Goal: Information Seeking & Learning: Compare options

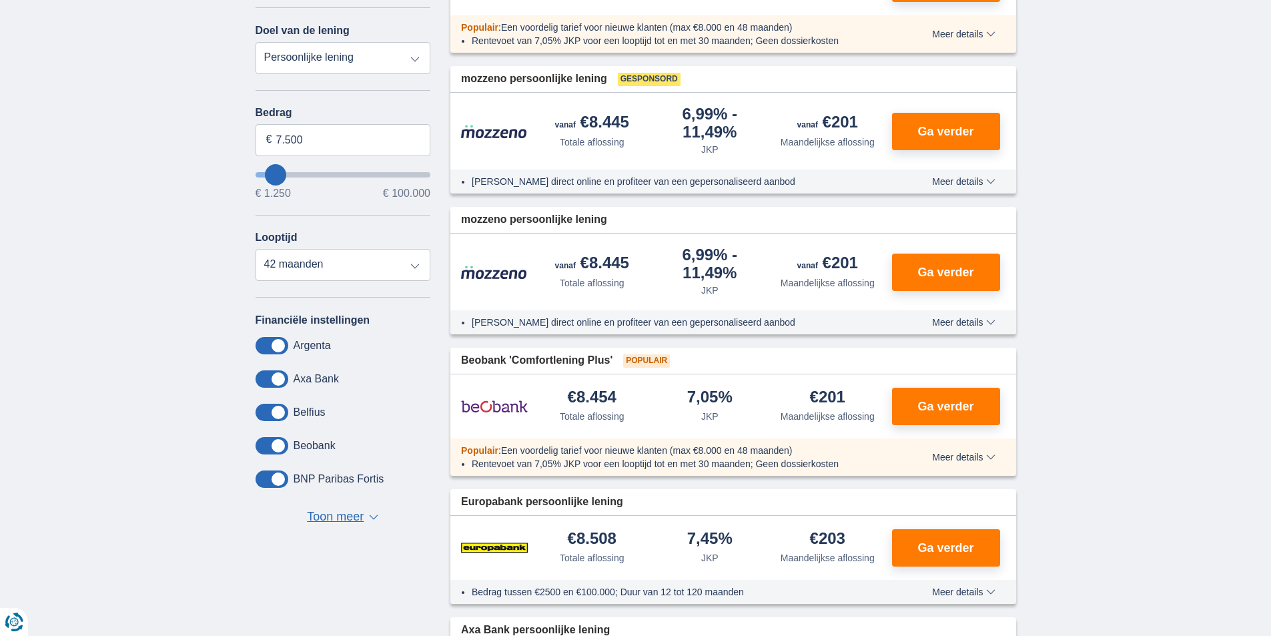
scroll to position [267, 0]
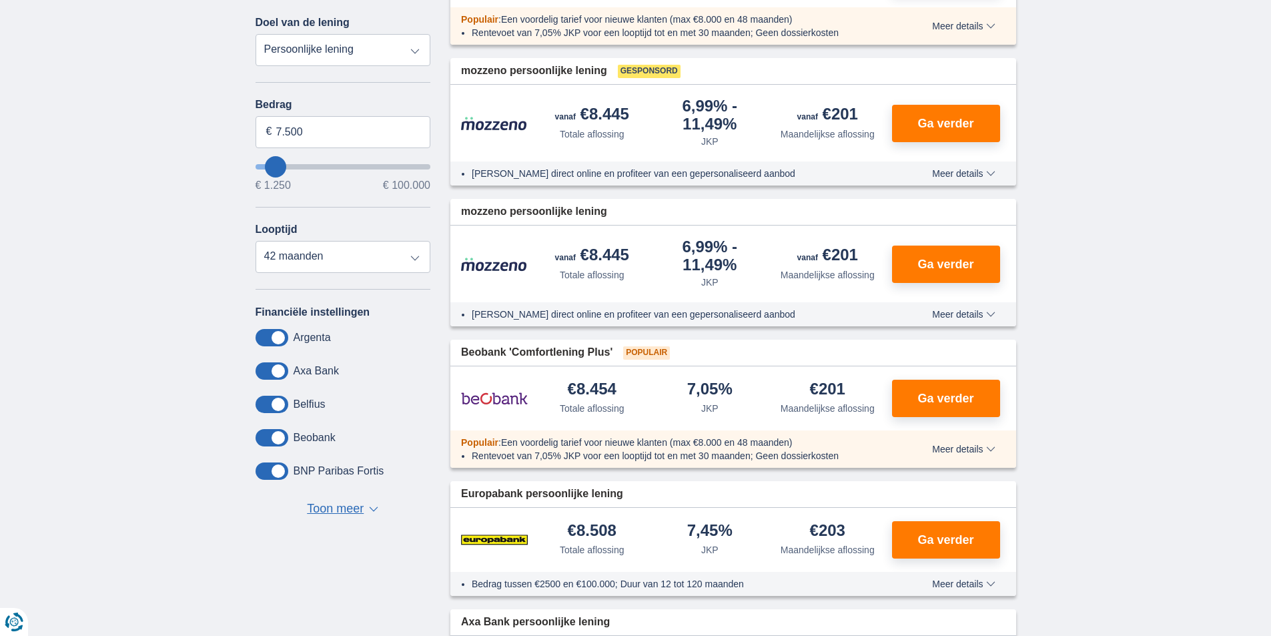
type input "5250"
type input "5.250"
select select "36"
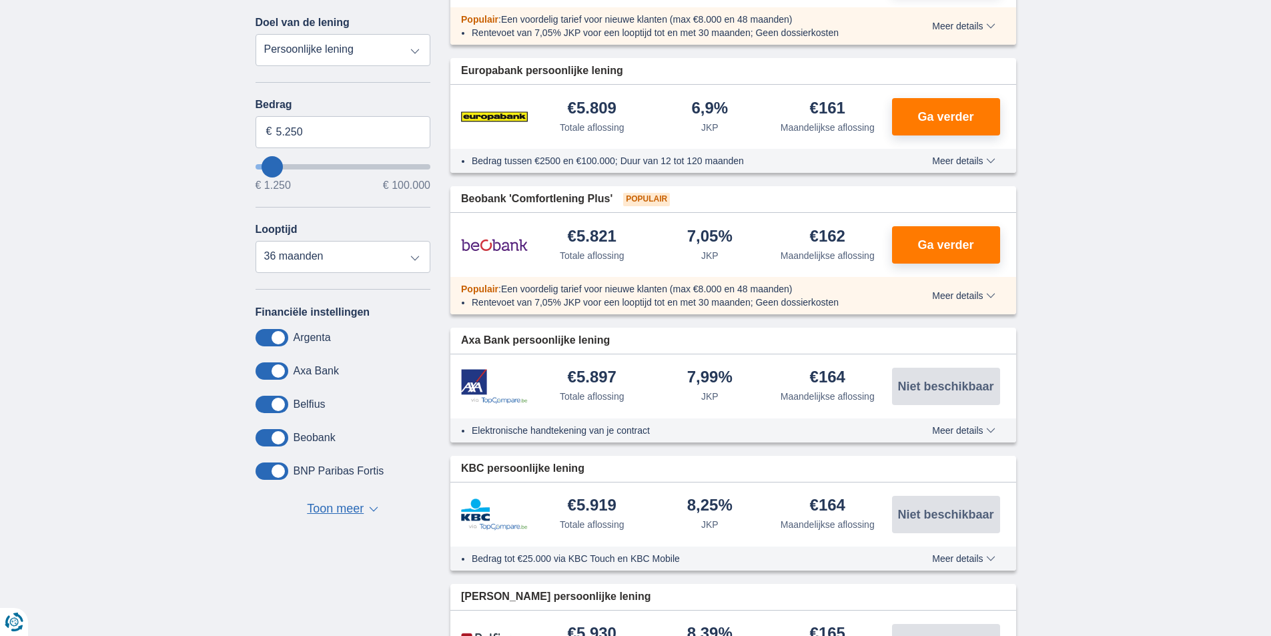
type input "6250"
type input "6.250"
select select "42"
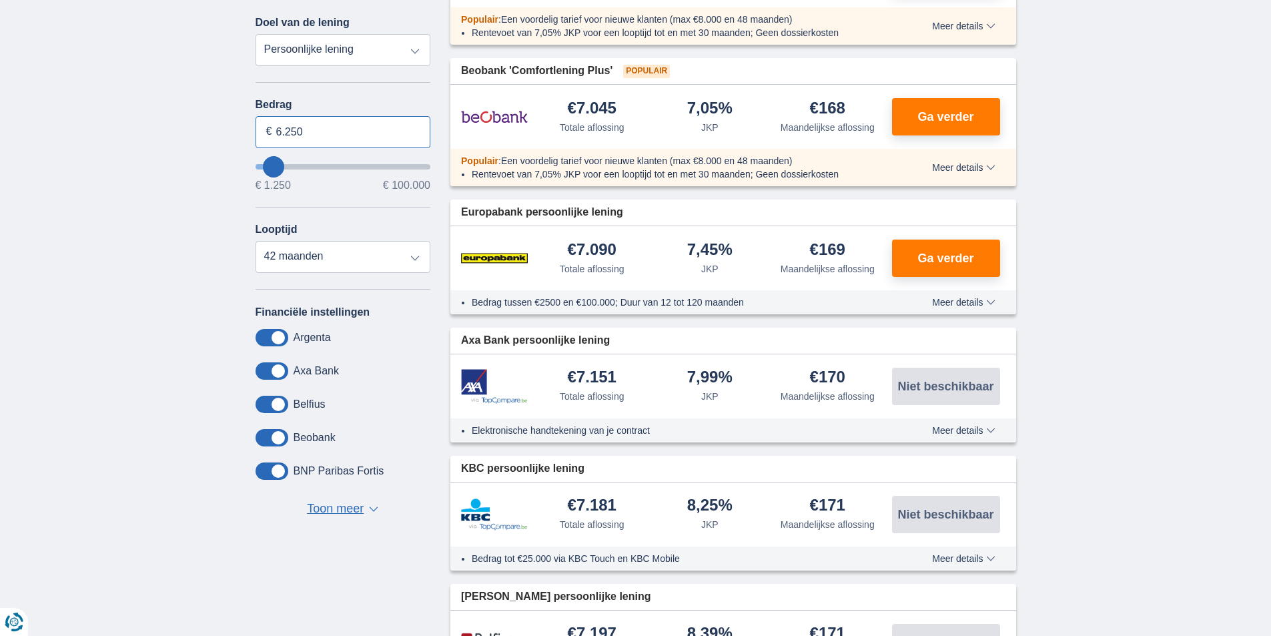
click at [301, 130] on input "6.250" at bounding box center [342, 132] width 175 height 32
drag, startPoint x: 301, startPoint y: 130, endPoint x: 274, endPoint y: 133, distance: 27.5
click at [274, 133] on input "6.250" at bounding box center [342, 132] width 175 height 32
type input "15.000"
type input "15250"
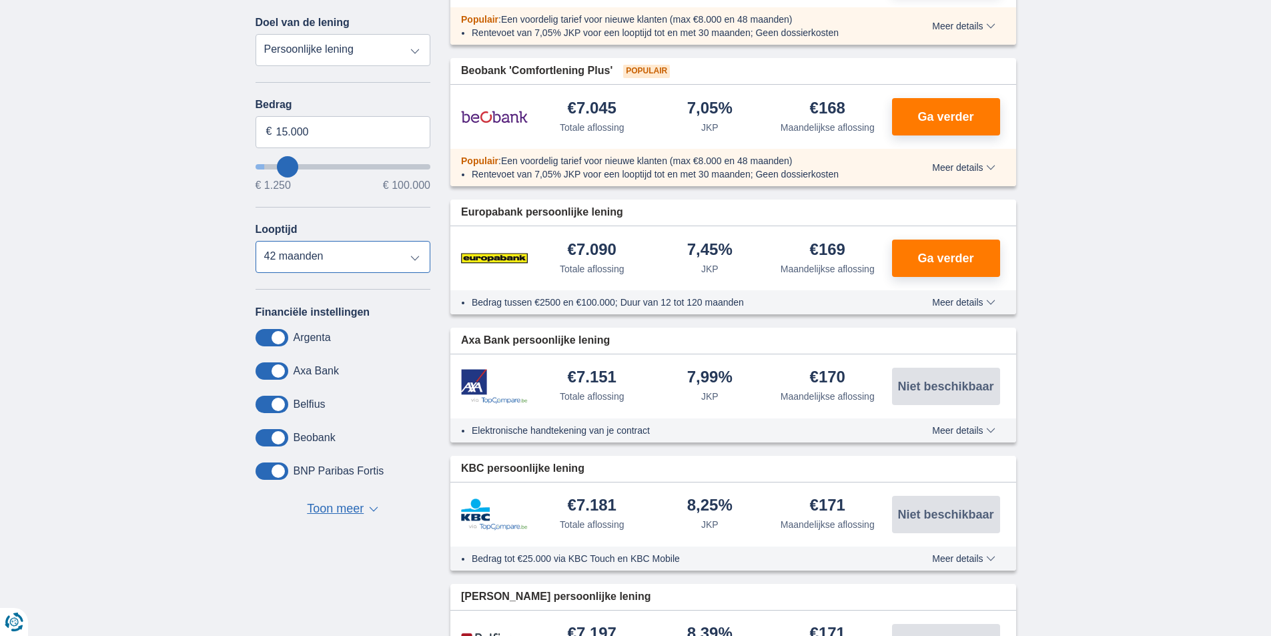
select select "60"
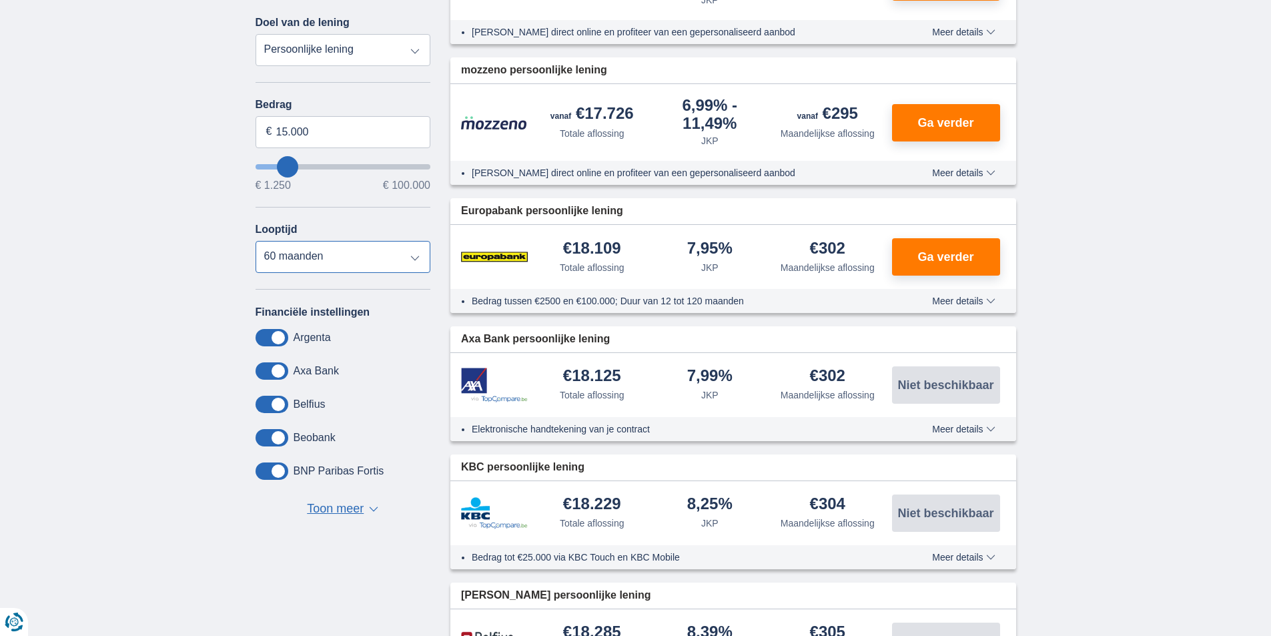
click at [365, 253] on select "12 maanden 18 maanden 24 maanden 30 maanden 36 maanden 42 maanden 48 maanden 60…" at bounding box center [342, 257] width 175 height 32
click at [342, 509] on span "Toon meer" at bounding box center [335, 508] width 57 height 17
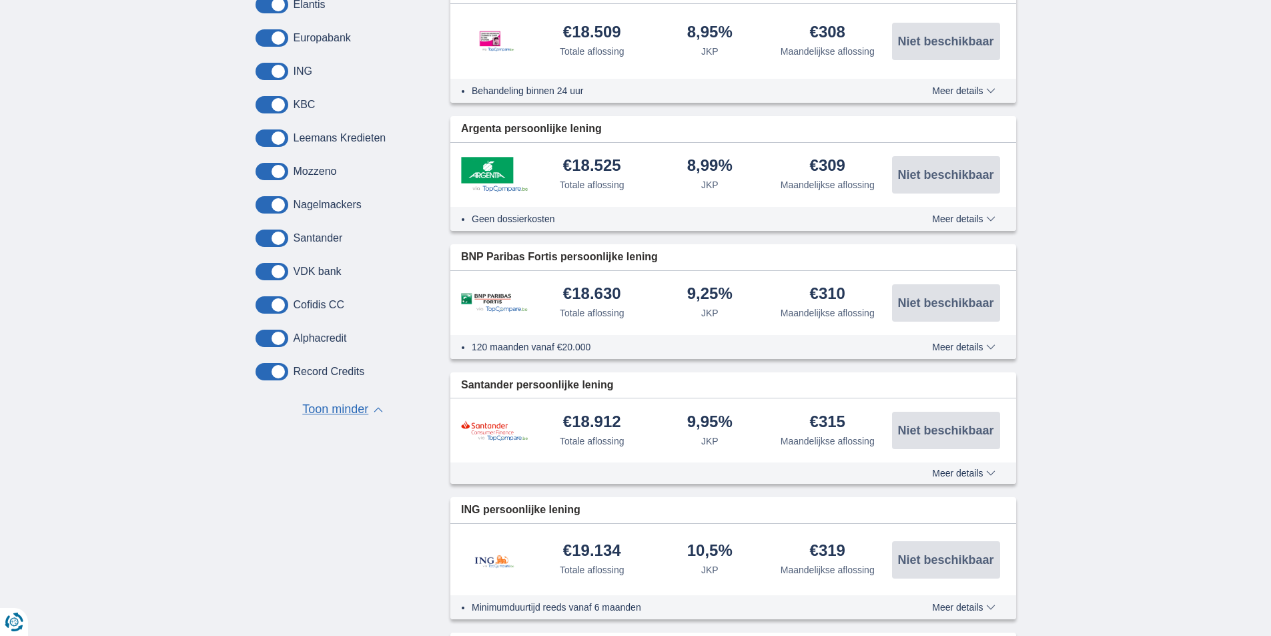
scroll to position [1000, 0]
click at [339, 406] on span "Toon minder" at bounding box center [335, 408] width 66 height 17
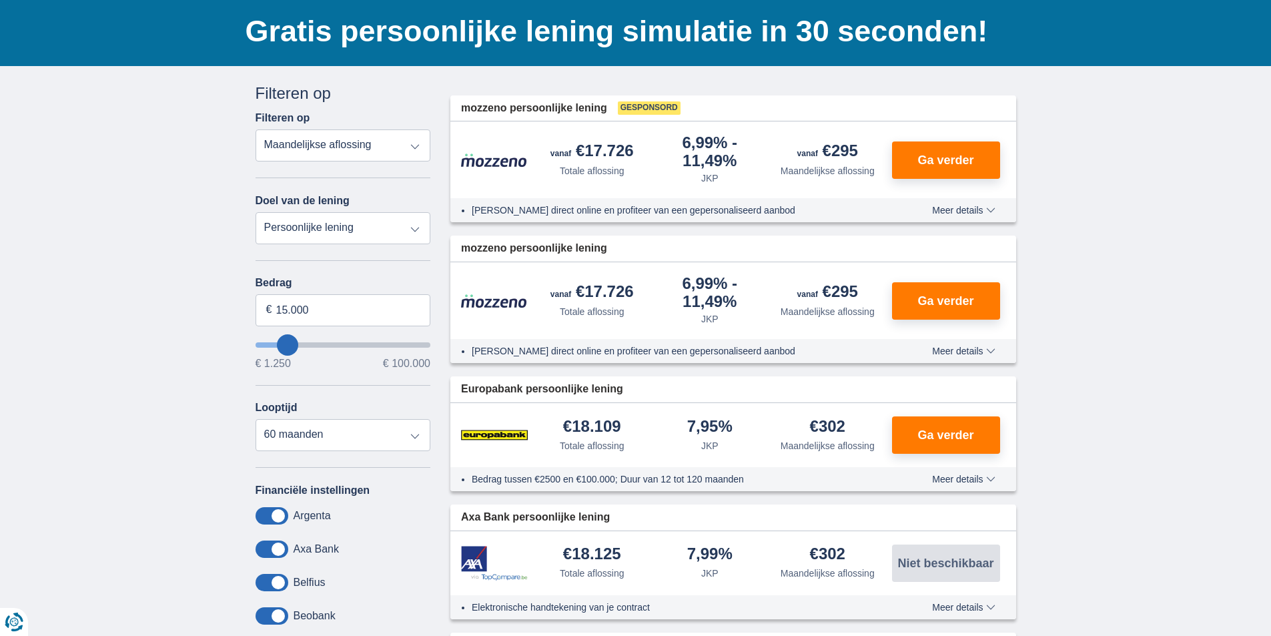
scroll to position [0, 0]
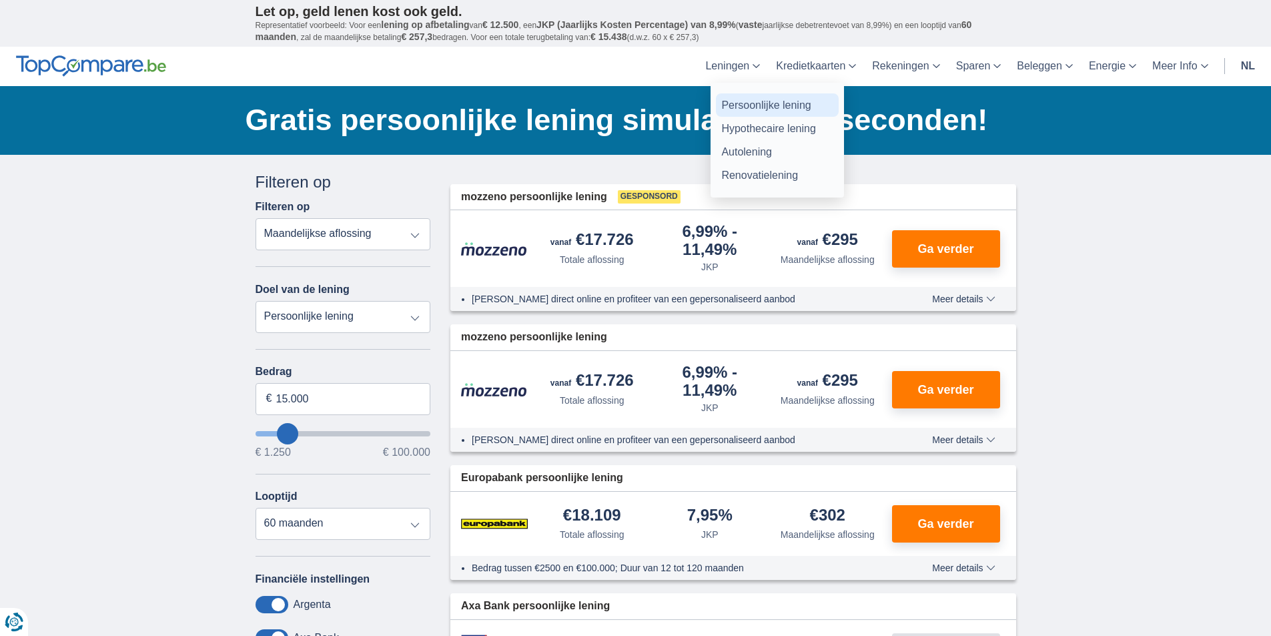
click at [747, 105] on link "Persoonlijke lening" at bounding box center [777, 104] width 123 height 23
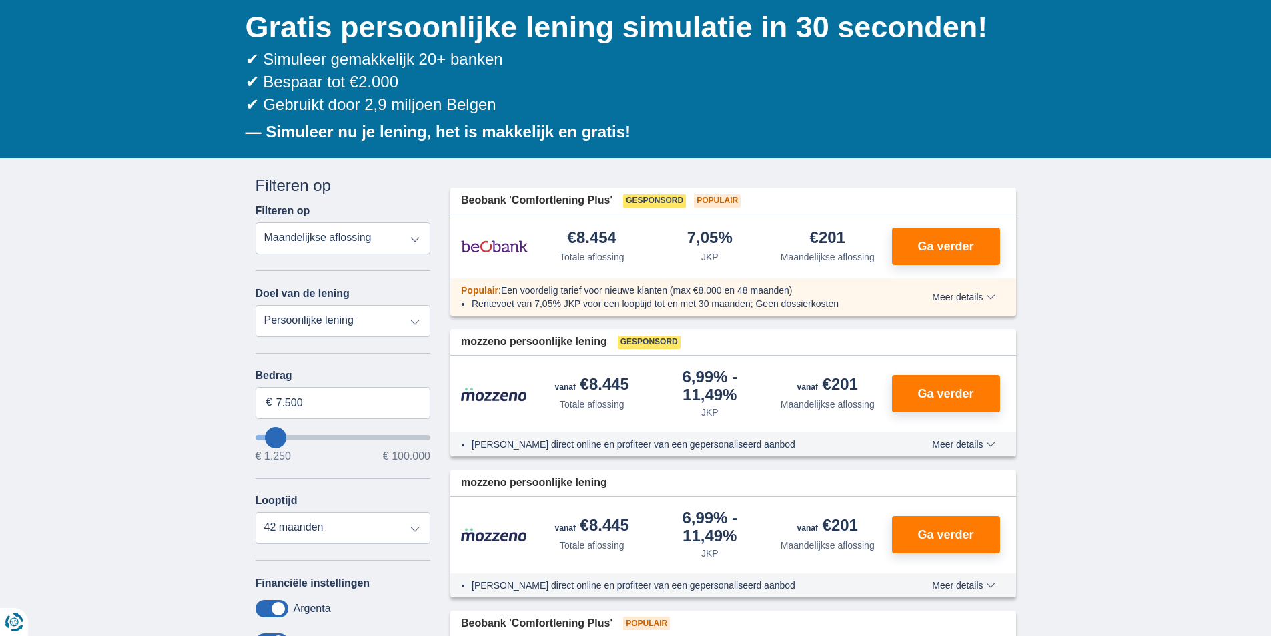
scroll to position [133, 0]
click at [416, 235] on select "Totale aflossing JKP Maandelijkse aflossing" at bounding box center [342, 237] width 175 height 32
click at [255, 221] on select "Totale aflossing JKP Maandelijkse aflossing" at bounding box center [342, 237] width 175 height 32
click at [276, 402] on input "7.500" at bounding box center [342, 402] width 175 height 32
click at [329, 400] on input "15.000" at bounding box center [342, 402] width 175 height 32
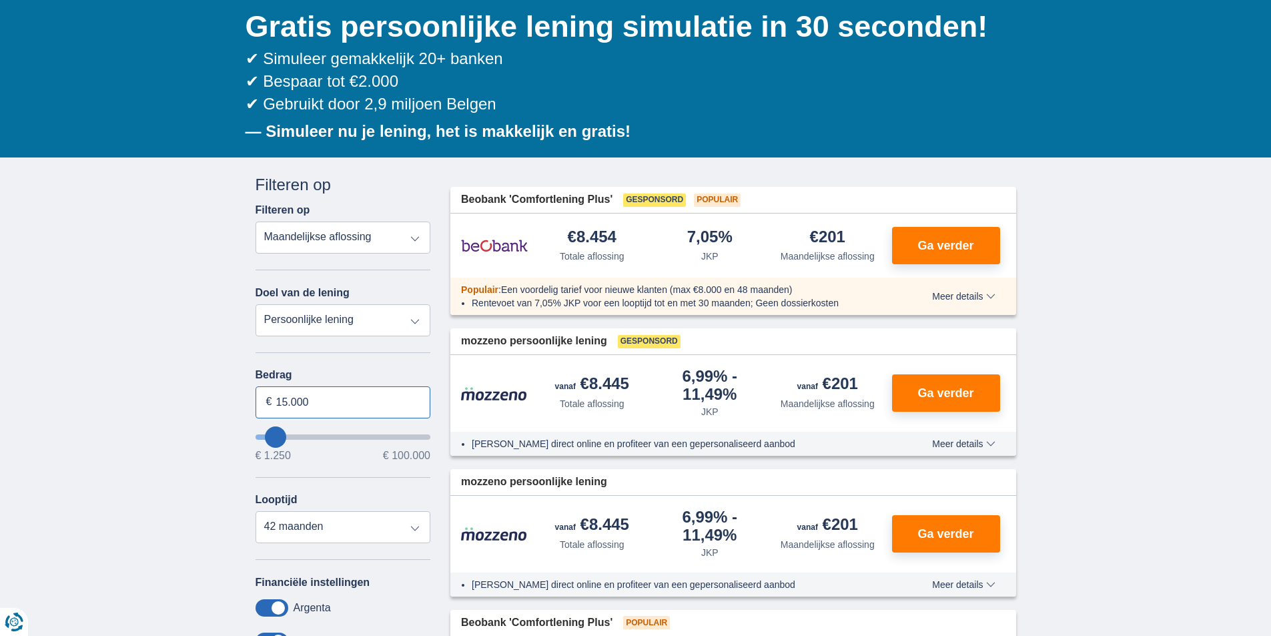
type input "15.000"
type input "15250"
select select "60"
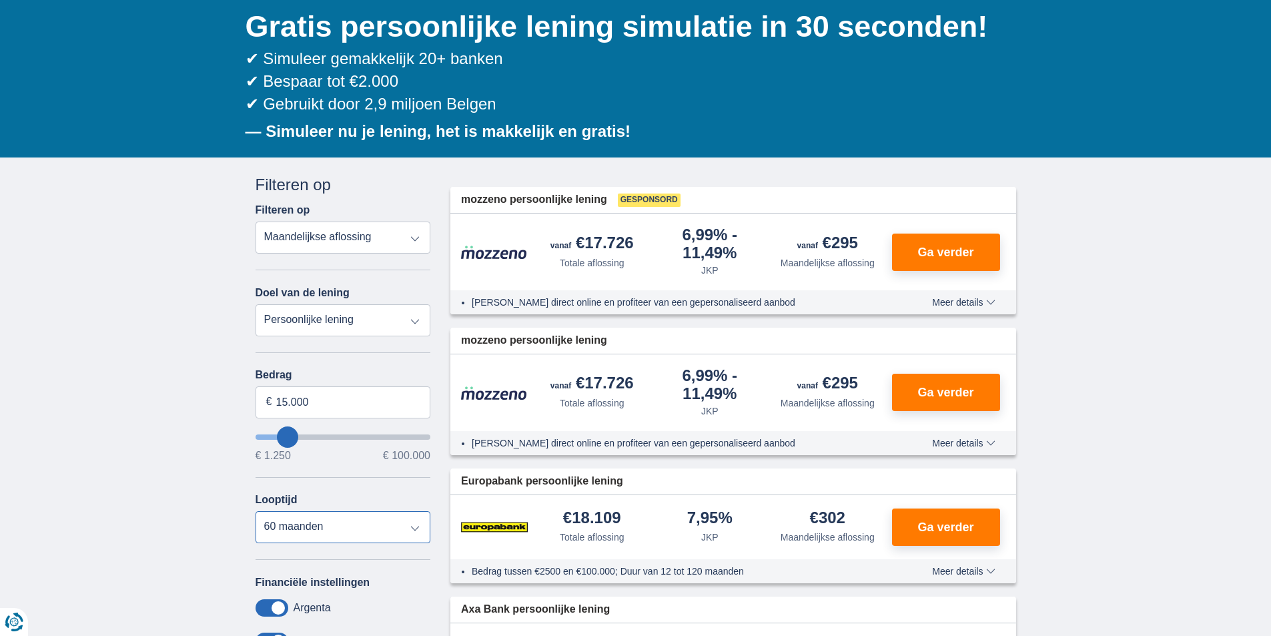
click at [255, 511] on select "12 maanden 18 maanden 24 maanden 30 maanden 36 maanden 42 maanden 48 maanden 60…" at bounding box center [342, 527] width 175 height 32
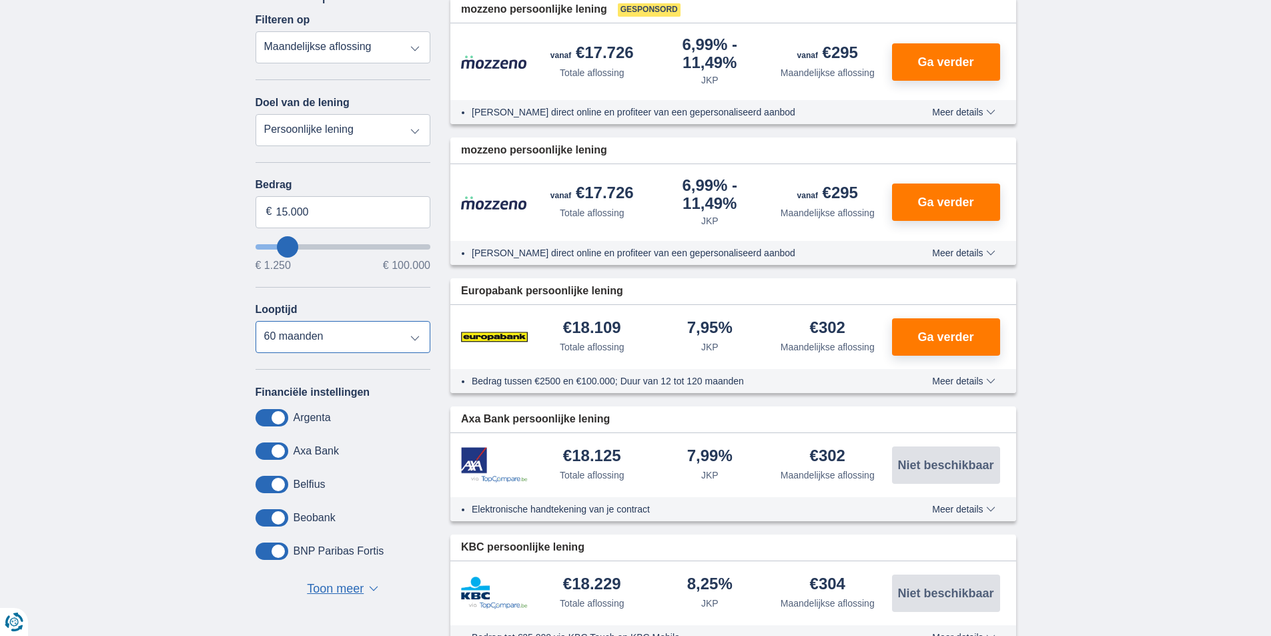
scroll to position [333, 0]
